Goal: Use online tool/utility: Utilize a website feature to perform a specific function

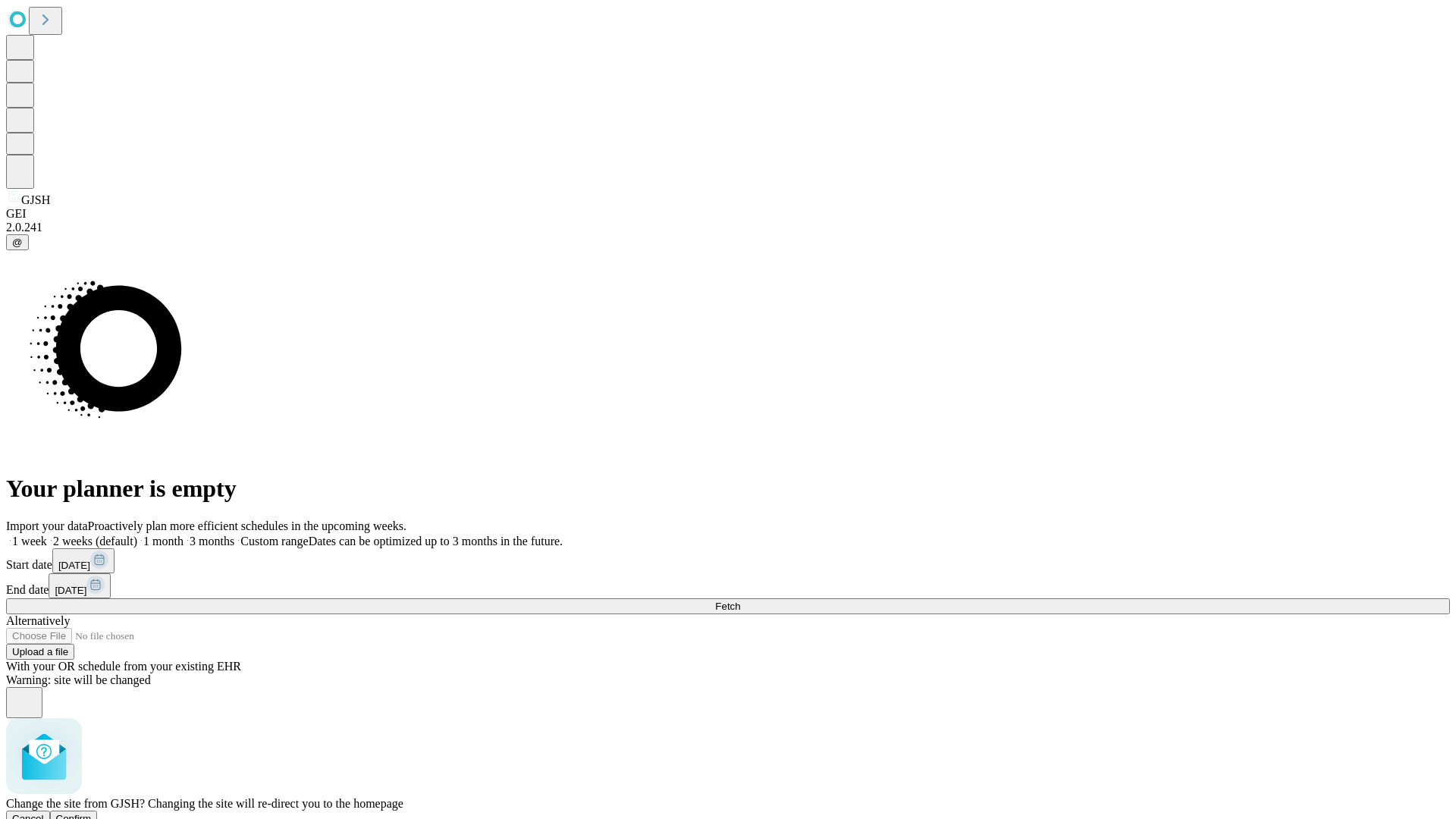
click at [92, 813] on span "Confirm" at bounding box center [74, 818] width 36 height 11
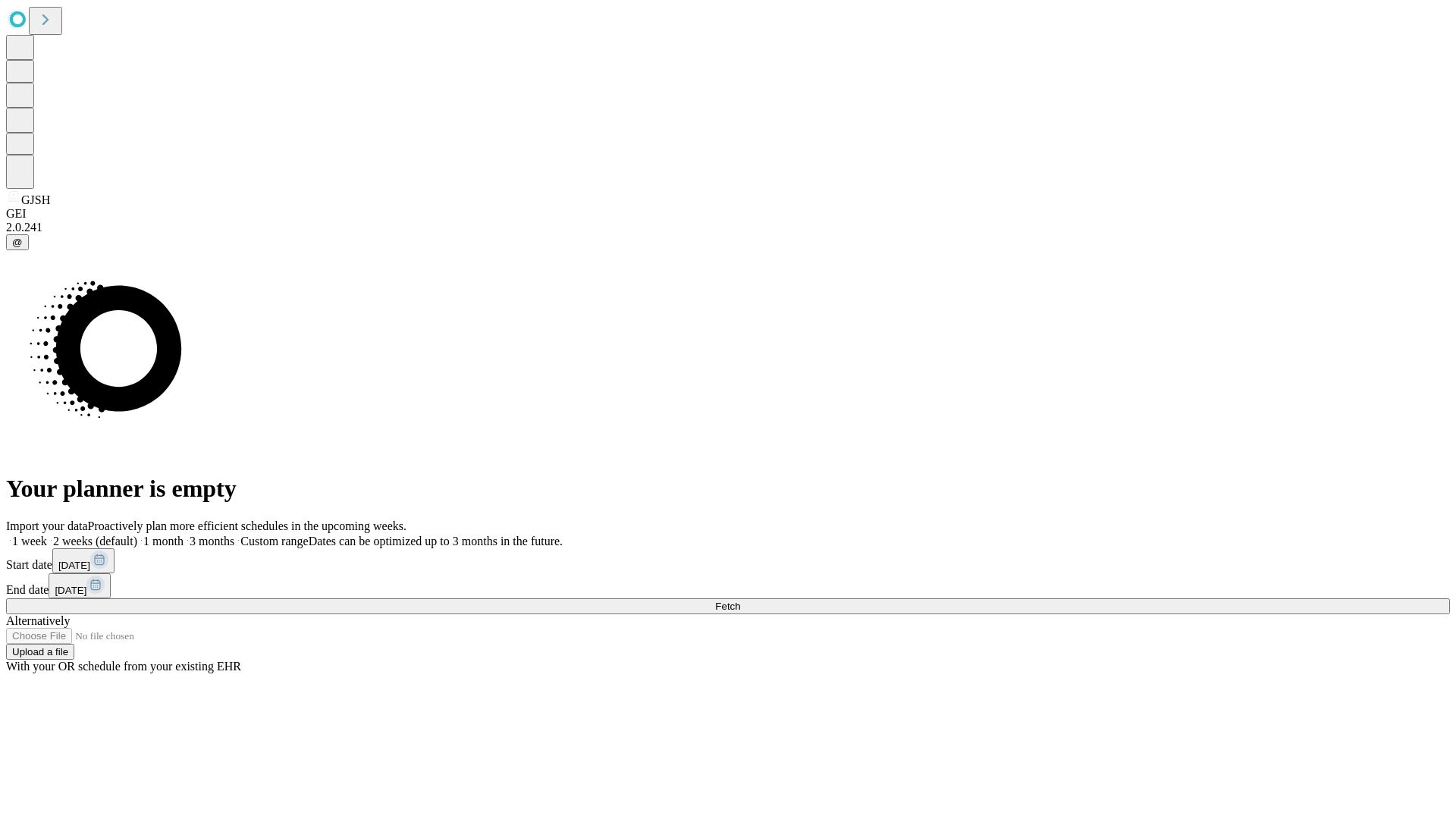
click at [137, 535] on label "2 weeks (default)" at bounding box center [92, 541] width 90 height 13
click at [740, 600] on span "Fetch" at bounding box center [727, 606] width 25 height 11
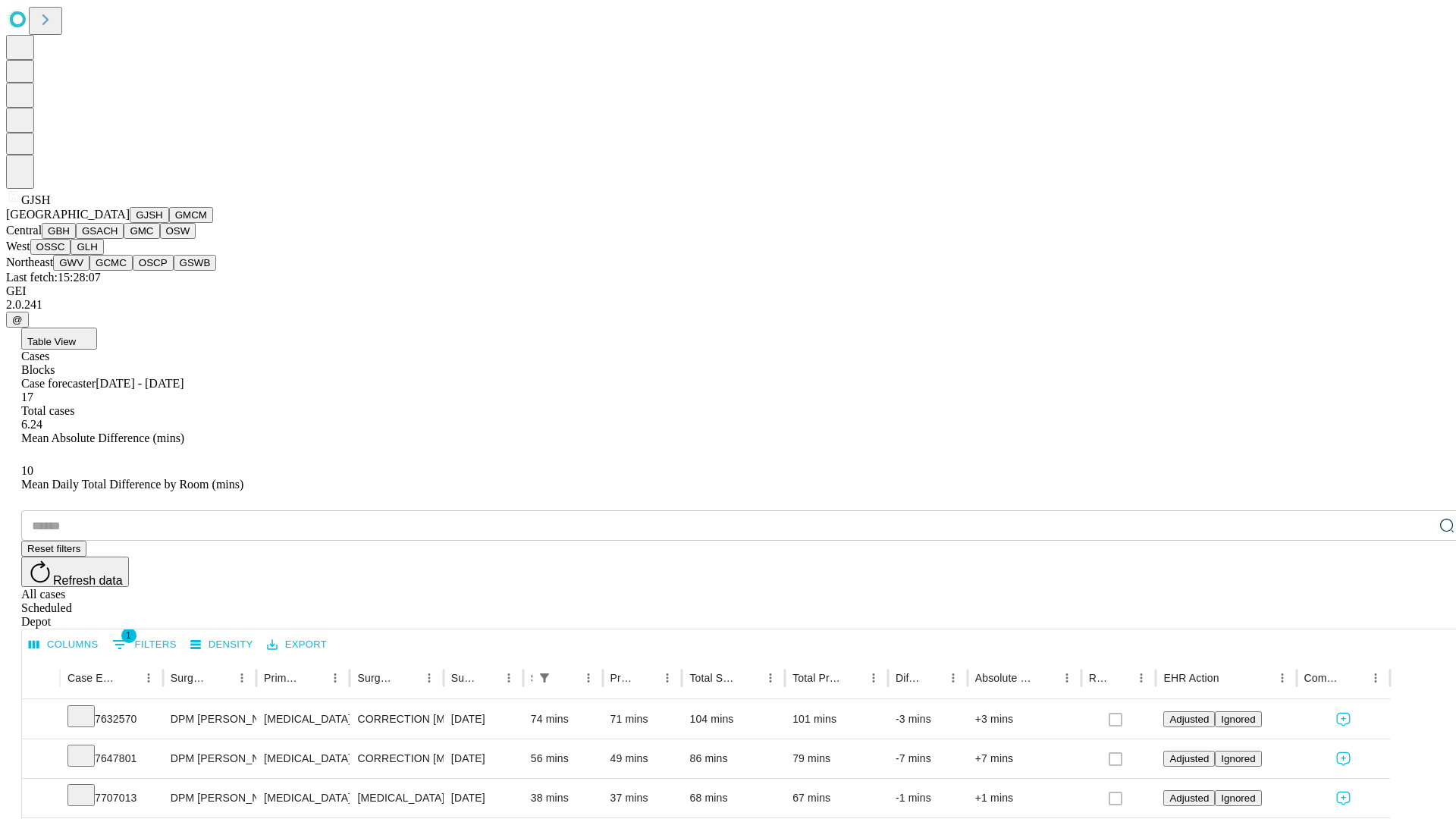
click at [169, 223] on button "GMCM" at bounding box center [191, 215] width 44 height 16
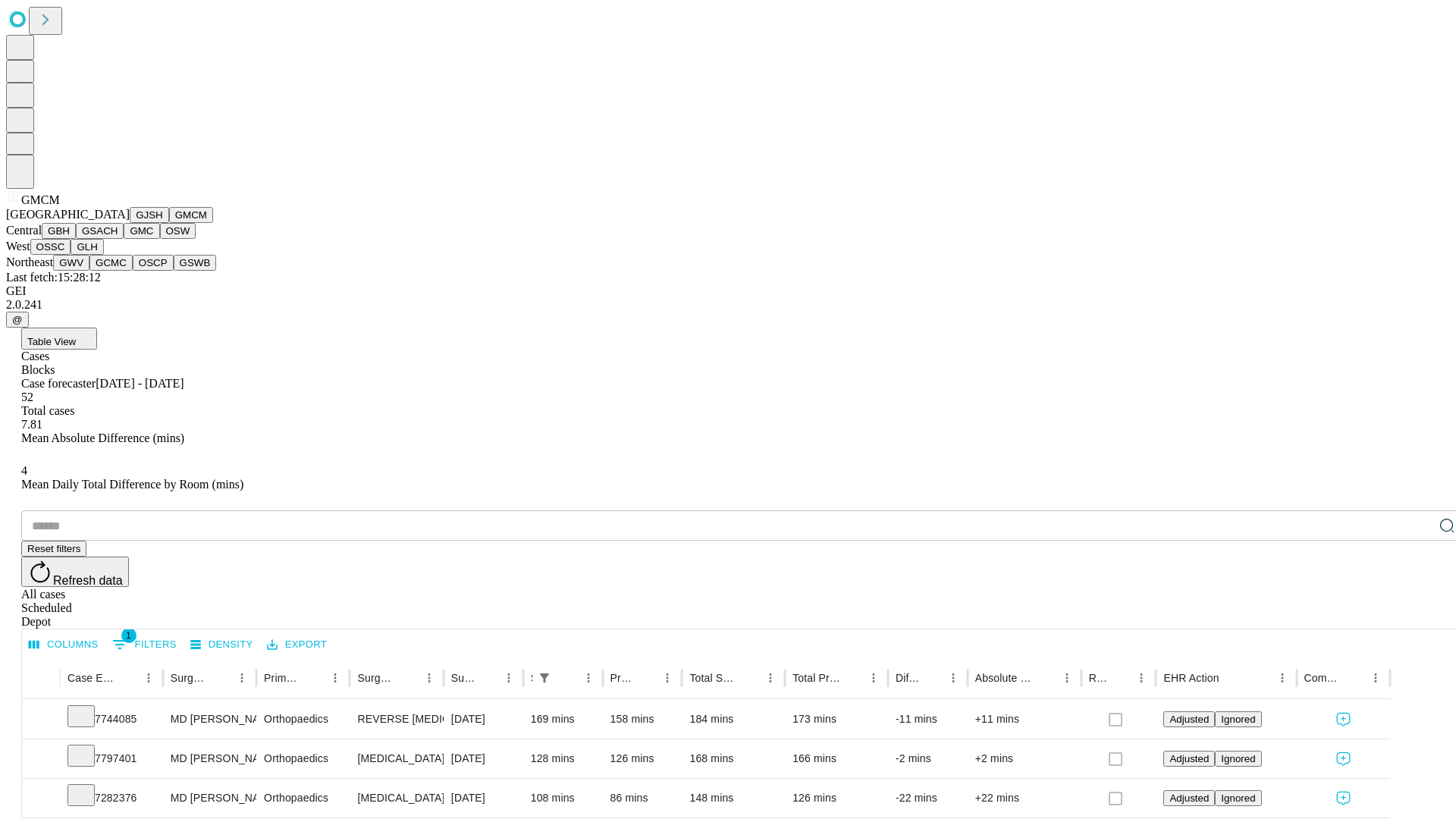
click at [76, 239] on button "GBH" at bounding box center [58, 231] width 34 height 16
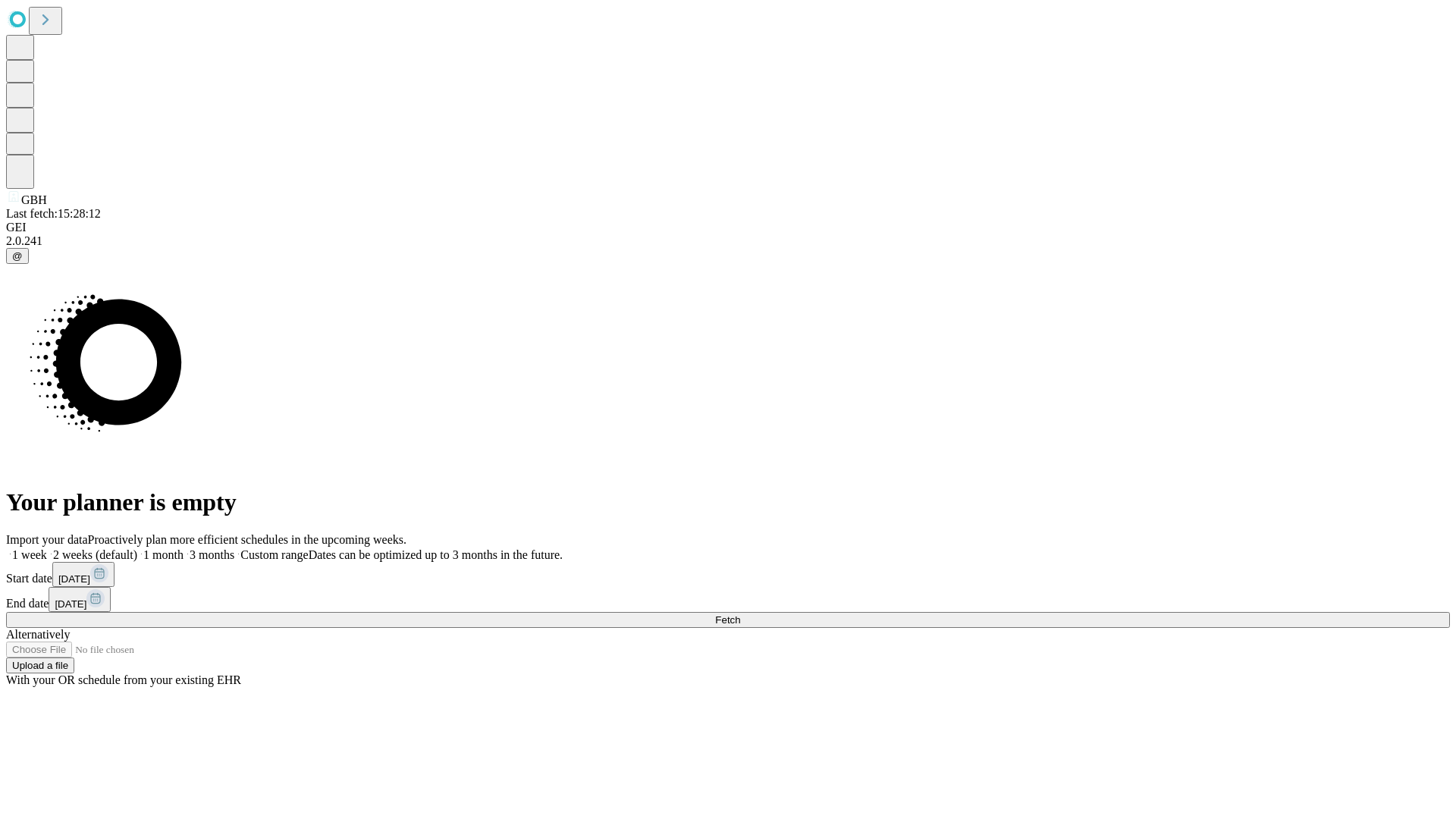
click at [137, 548] on label "2 weeks (default)" at bounding box center [92, 555] width 90 height 13
click at [740, 614] on span "Fetch" at bounding box center [727, 620] width 25 height 11
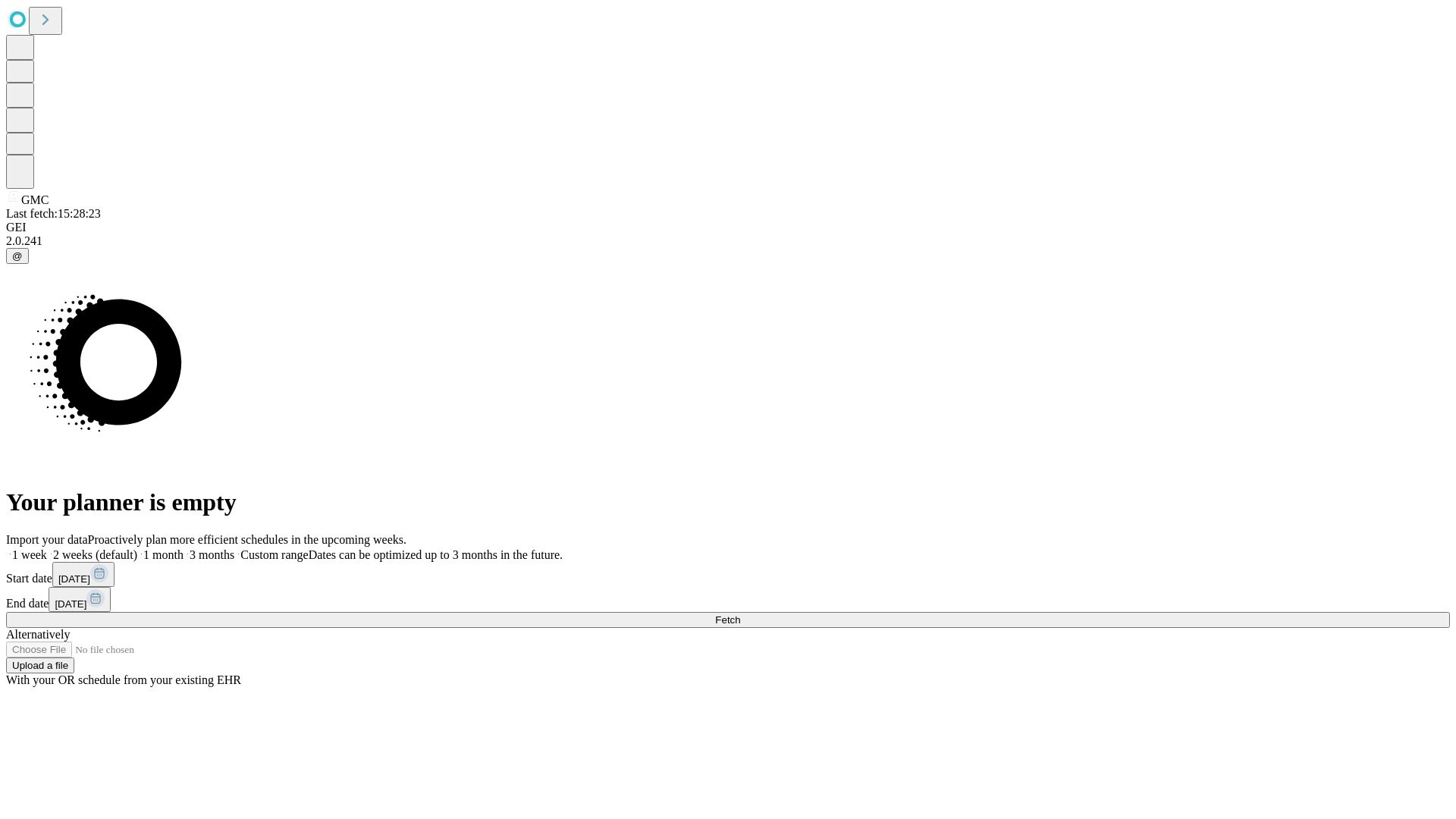
click at [137, 548] on label "2 weeks (default)" at bounding box center [92, 555] width 90 height 13
click at [740, 614] on span "Fetch" at bounding box center [727, 620] width 25 height 11
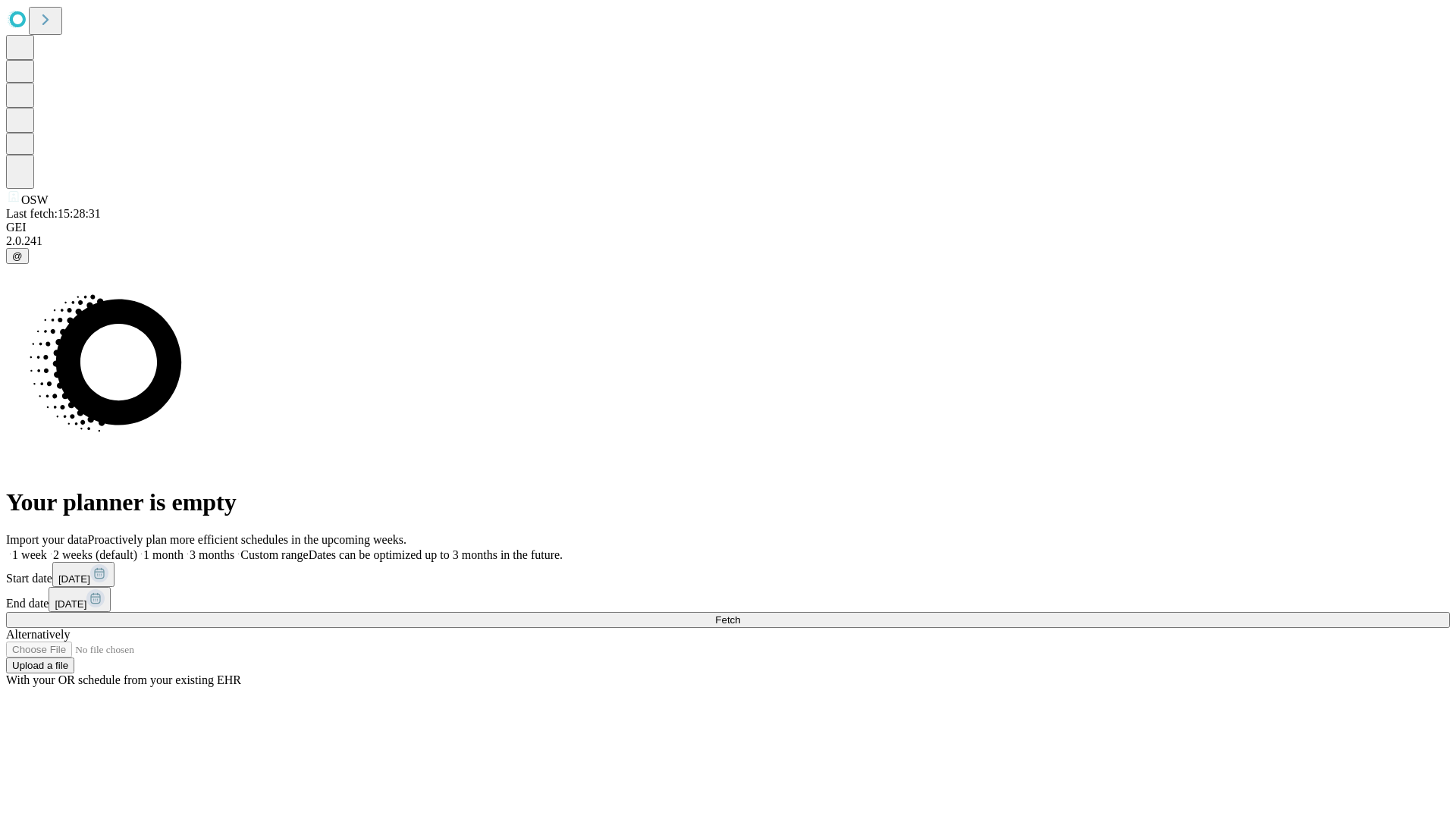
click at [137, 548] on label "2 weeks (default)" at bounding box center [92, 555] width 90 height 13
click at [740, 614] on span "Fetch" at bounding box center [727, 620] width 25 height 11
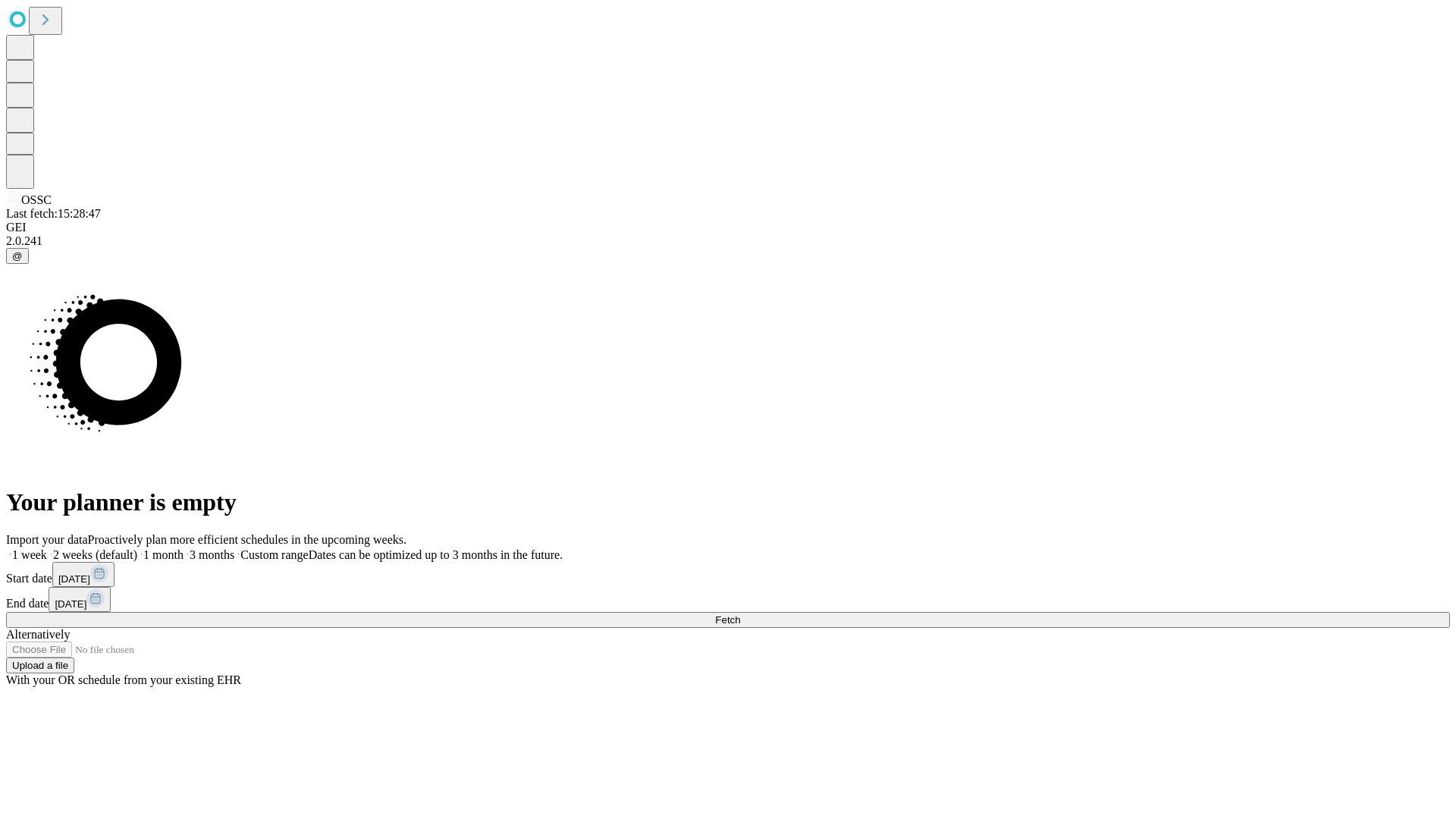
click at [740, 614] on span "Fetch" at bounding box center [727, 620] width 25 height 11
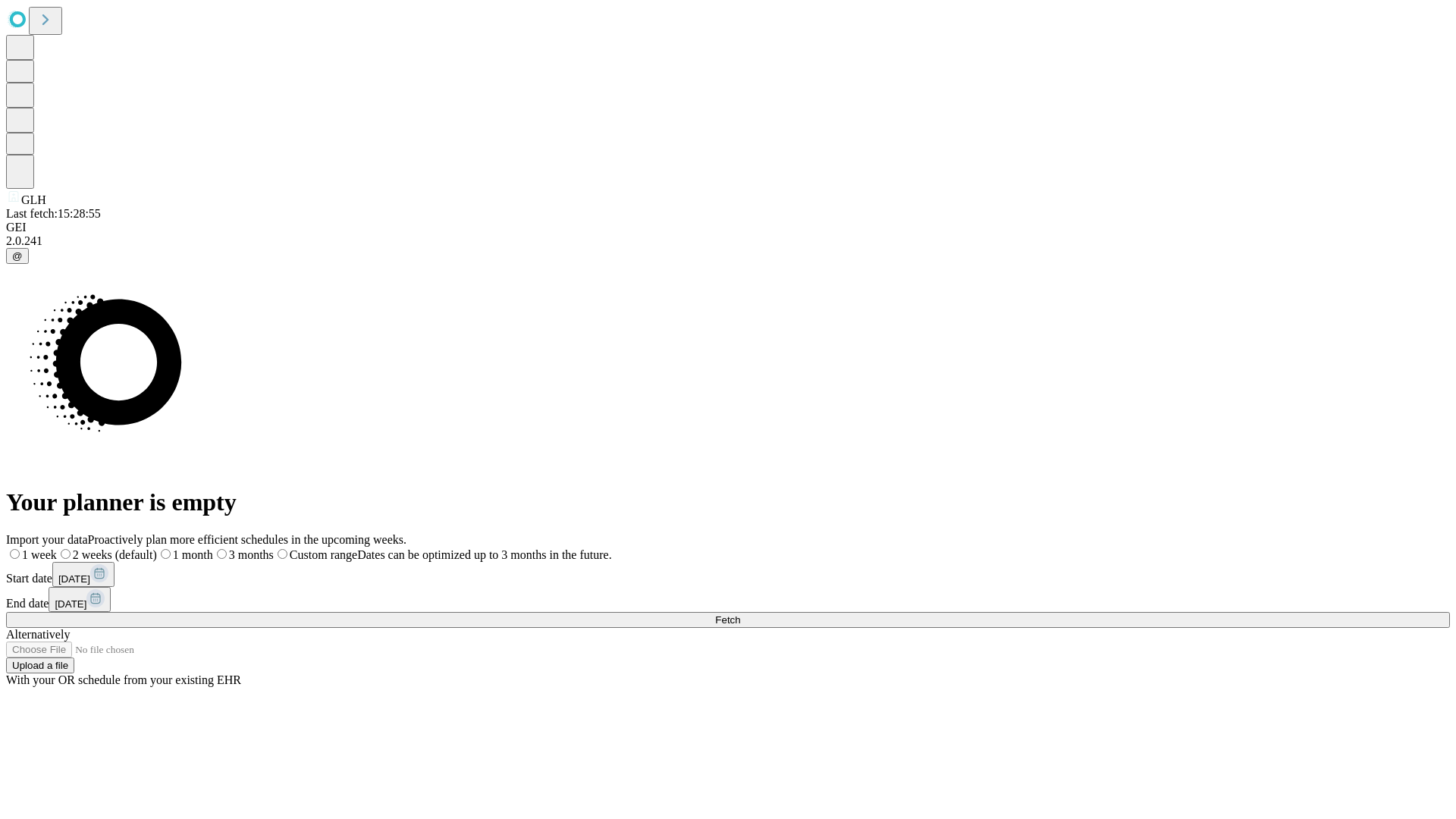
click at [157, 548] on label "2 weeks (default)" at bounding box center [107, 555] width 100 height 13
click at [740, 614] on span "Fetch" at bounding box center [727, 620] width 25 height 11
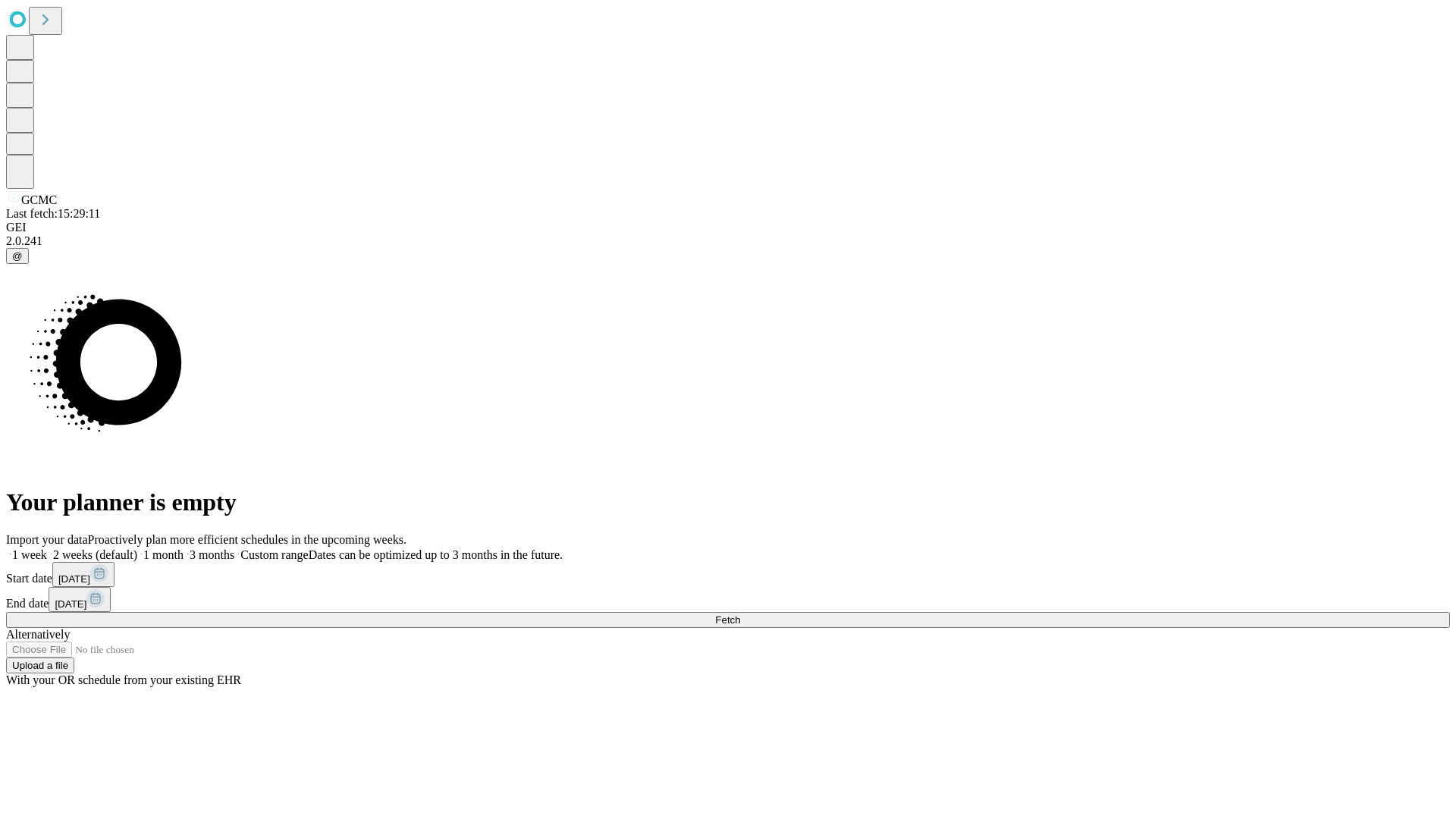
click at [740, 614] on span "Fetch" at bounding box center [727, 620] width 25 height 11
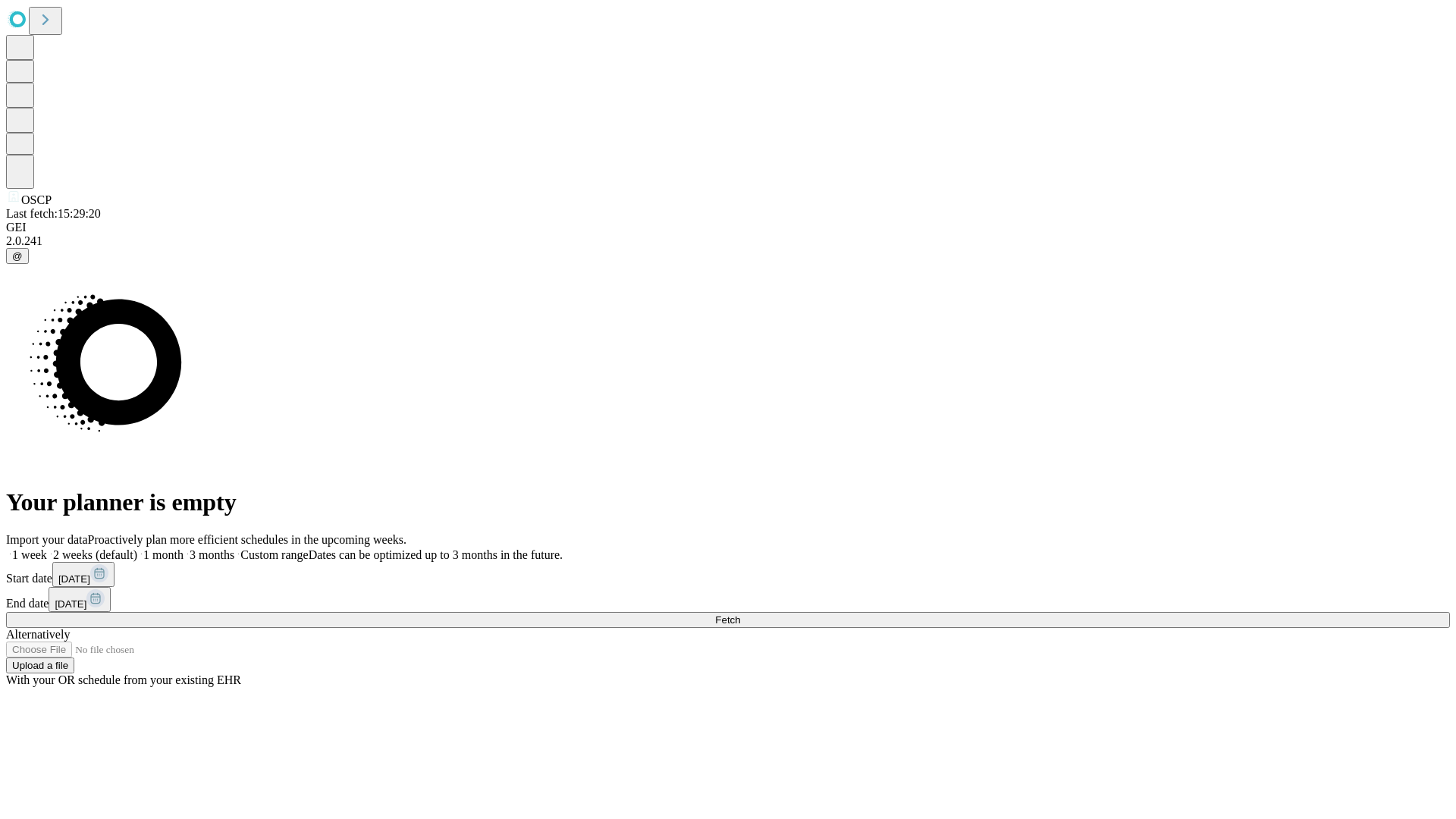
click at [137, 548] on label "2 weeks (default)" at bounding box center [92, 555] width 90 height 13
click at [740, 614] on span "Fetch" at bounding box center [727, 620] width 25 height 11
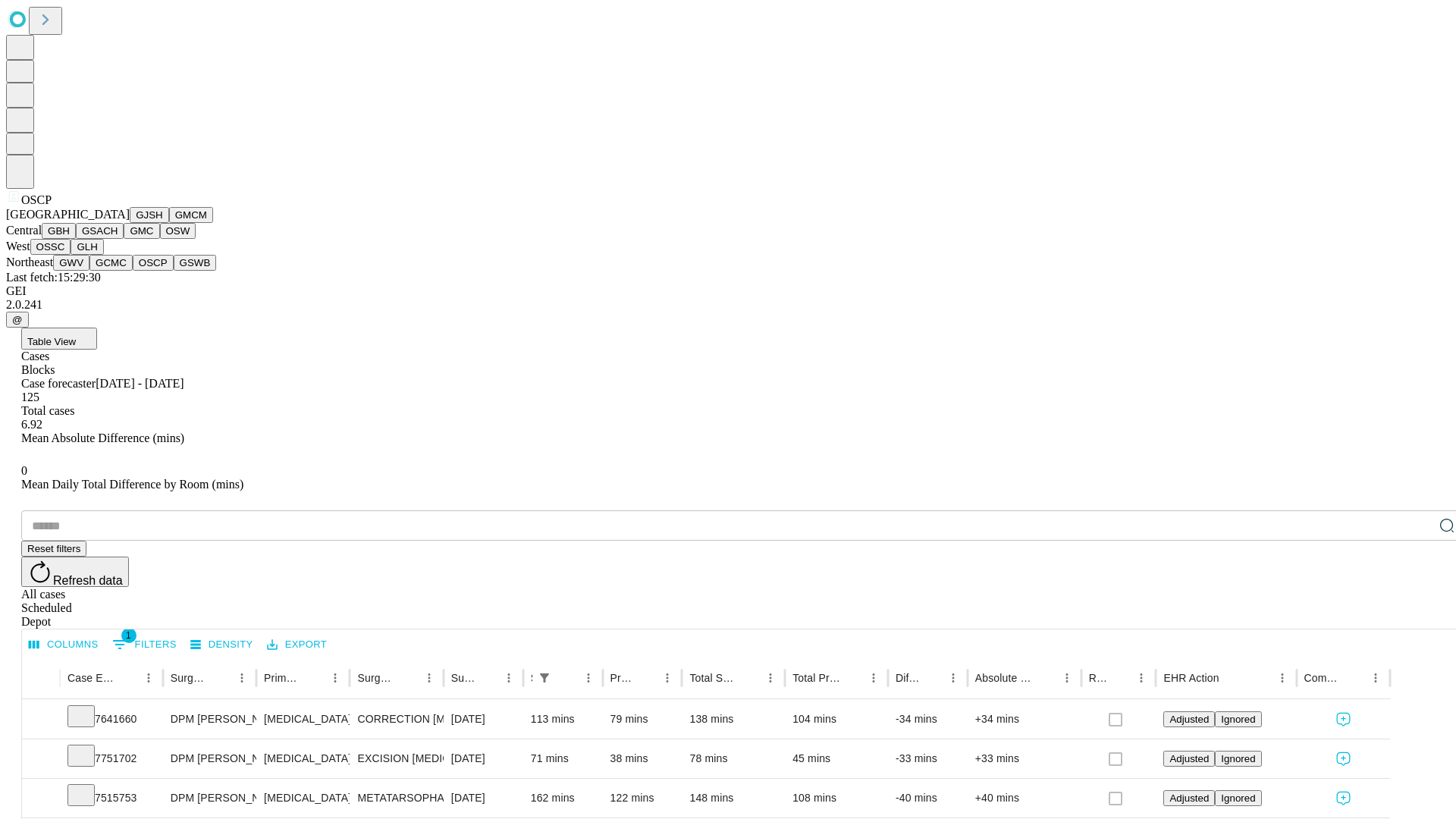
click at [173, 271] on button "GSWB" at bounding box center [194, 262] width 43 height 16
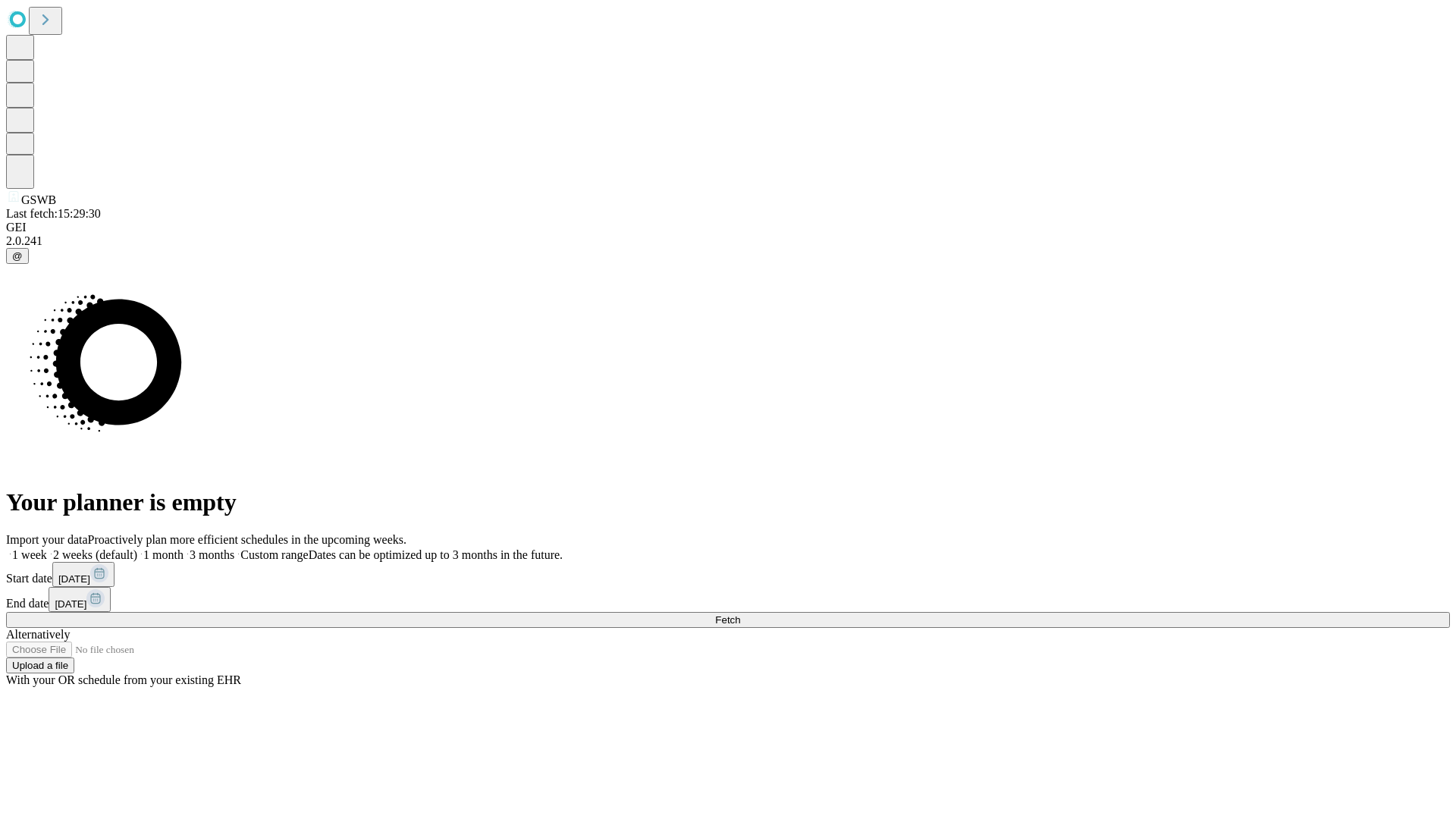
click at [137, 548] on label "2 weeks (default)" at bounding box center [92, 555] width 90 height 13
click at [740, 614] on span "Fetch" at bounding box center [727, 620] width 25 height 11
